Goal: Task Accomplishment & Management: Manage account settings

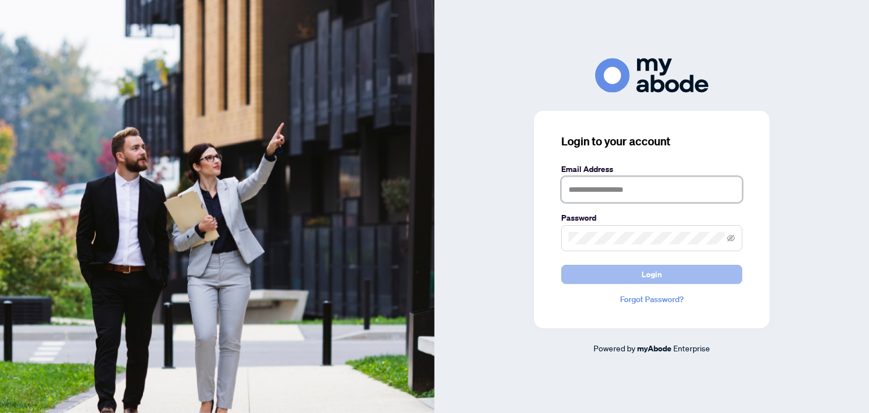
type input "**********"
click at [703, 275] on button "Login" at bounding box center [652, 274] width 181 height 19
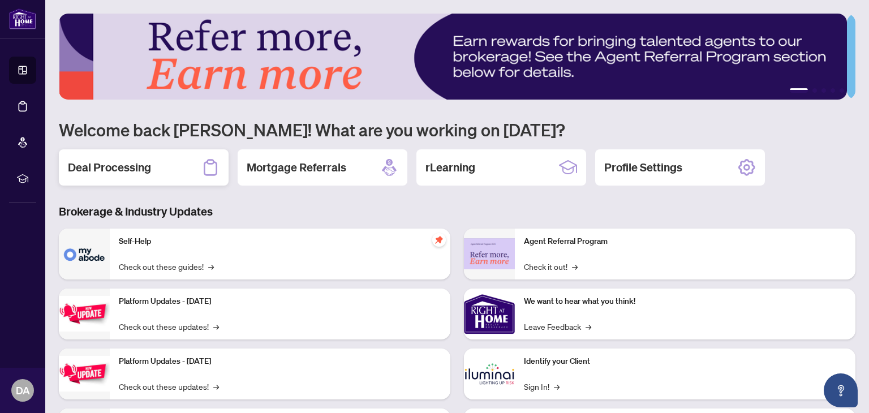
click at [115, 173] on h2 "Deal Processing" at bounding box center [109, 168] width 83 height 16
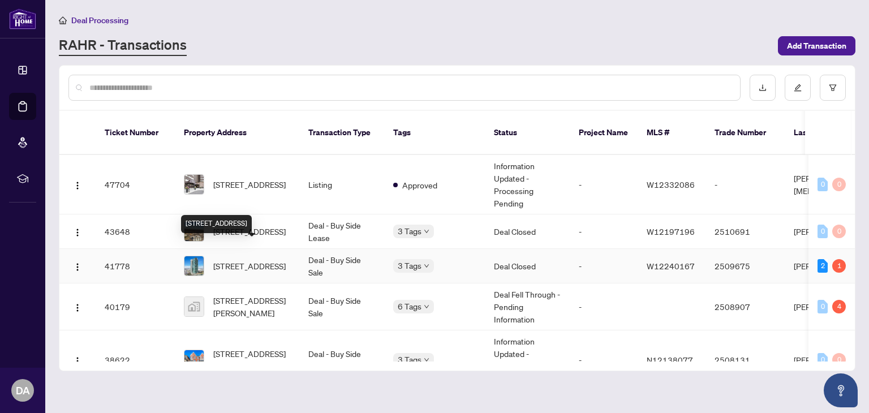
click at [235, 260] on span "205-235 Sherway Gardens Rd, Toronto, Ontario M9C 0A2, Canada" at bounding box center [249, 266] width 72 height 12
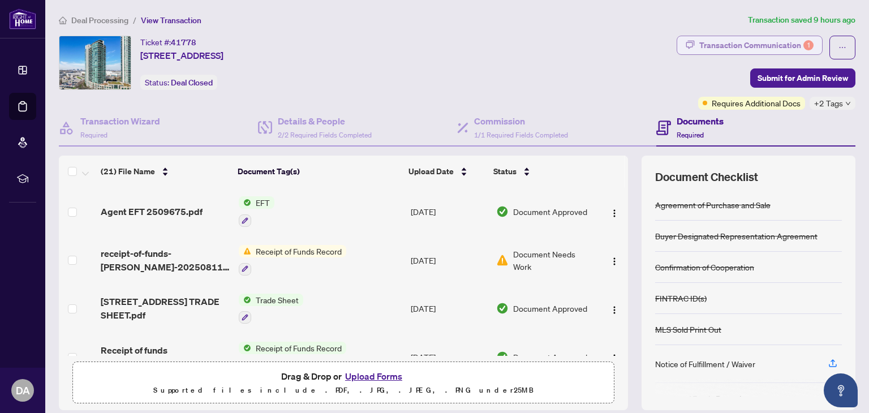
click at [717, 41] on div "Transaction Communication 1" at bounding box center [757, 45] width 114 height 18
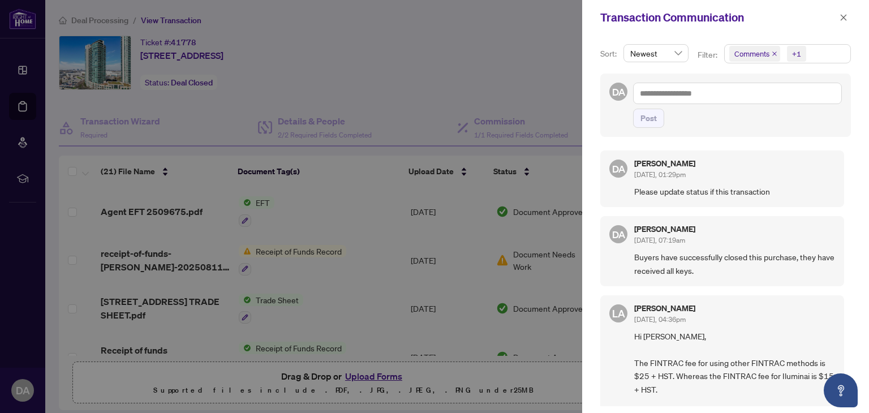
click at [508, 63] on div at bounding box center [434, 206] width 869 height 413
click at [287, 205] on div at bounding box center [434, 206] width 869 height 413
click at [842, 21] on icon "close" at bounding box center [844, 18] width 8 height 8
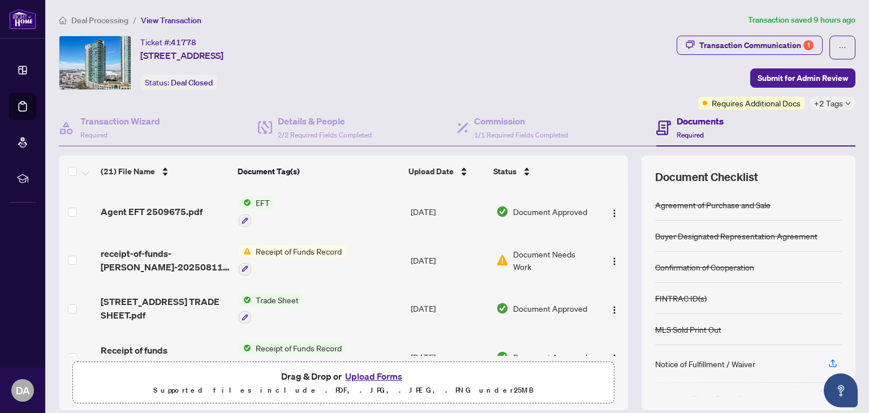
click at [534, 256] on span "Document Needs Work" at bounding box center [553, 260] width 80 height 25
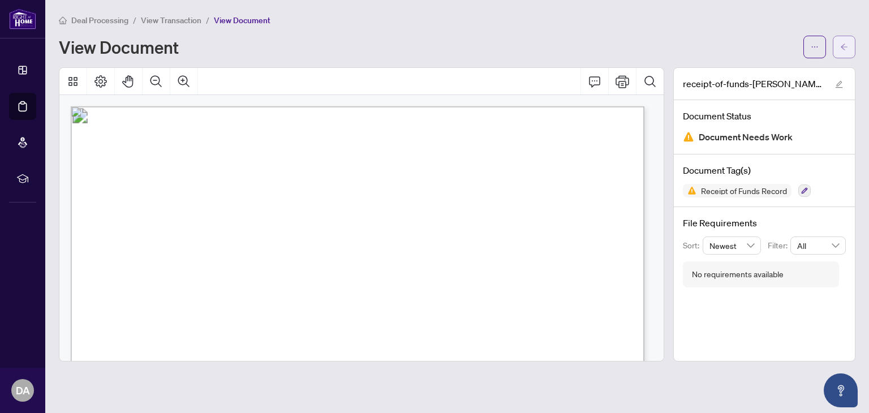
click at [842, 43] on icon "arrow-left" at bounding box center [845, 47] width 8 height 8
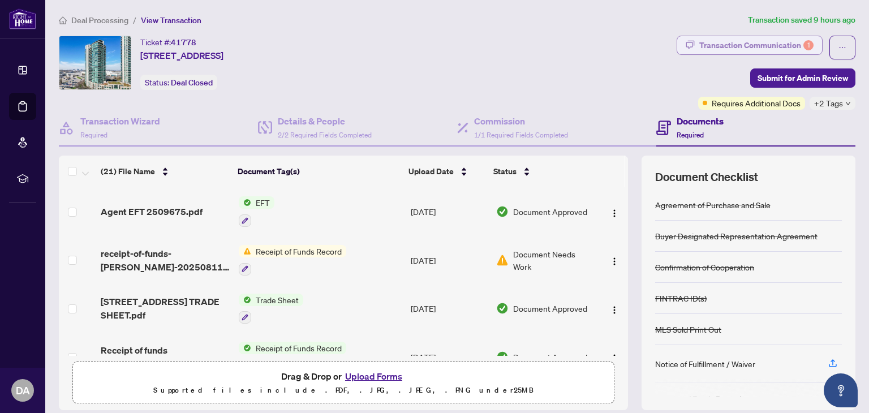
click at [751, 45] on div "Transaction Communication 1" at bounding box center [757, 45] width 114 height 18
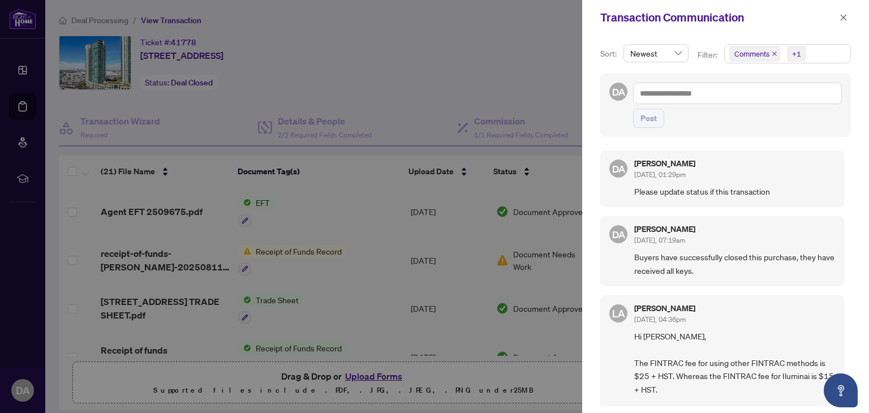
click at [283, 205] on div at bounding box center [434, 206] width 869 height 413
click at [152, 207] on div at bounding box center [434, 206] width 869 height 413
click at [845, 15] on icon "close" at bounding box center [844, 18] width 8 height 8
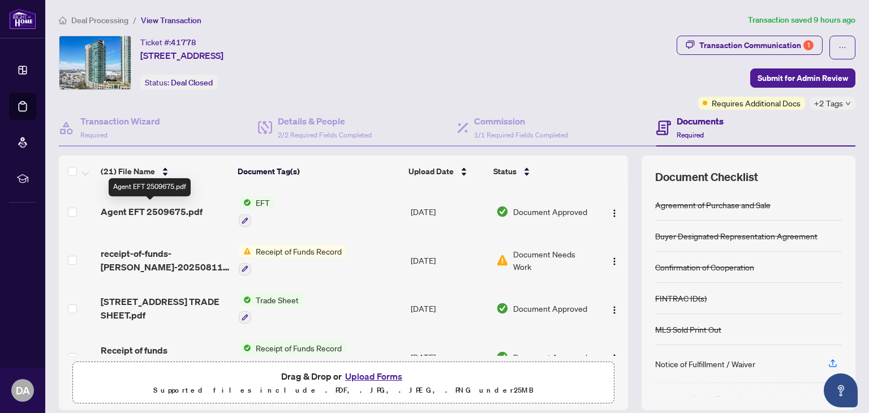
click at [150, 207] on span "Agent EFT 2509675.pdf" at bounding box center [152, 212] width 102 height 14
